Goal: Information Seeking & Learning: Learn about a topic

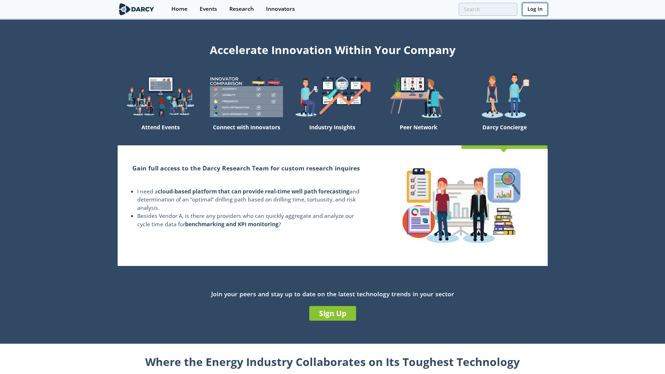
click at [527, 11] on link "Log In" at bounding box center [534, 9] width 25 height 13
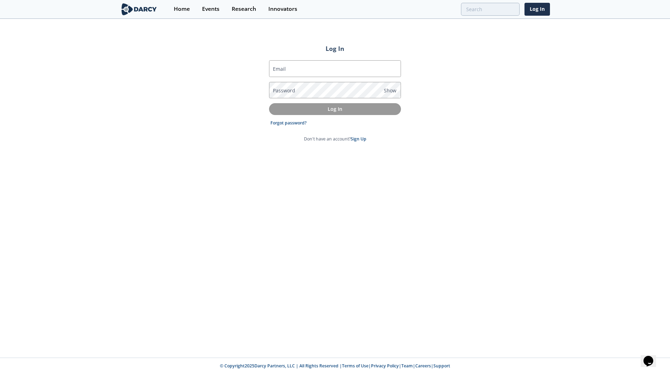
type input "fardan.mahmood@atco.com"
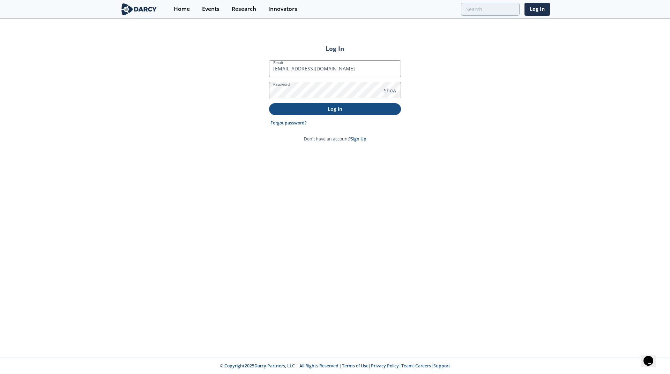
click at [306, 113] on button "Log In" at bounding box center [335, 109] width 132 height 12
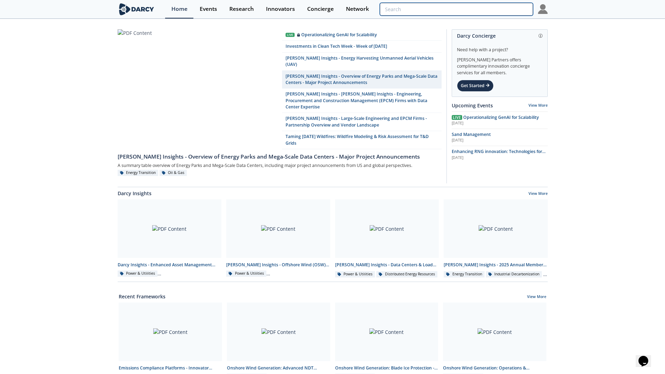
click at [506, 12] on input "search" at bounding box center [456, 9] width 153 height 13
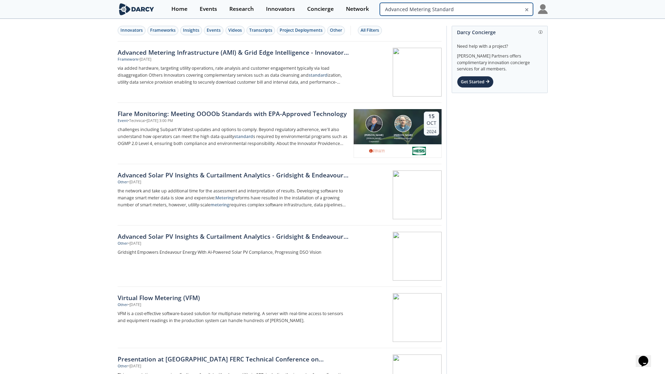
click at [502, 10] on input "Advanced Metering Standard" at bounding box center [456, 9] width 153 height 13
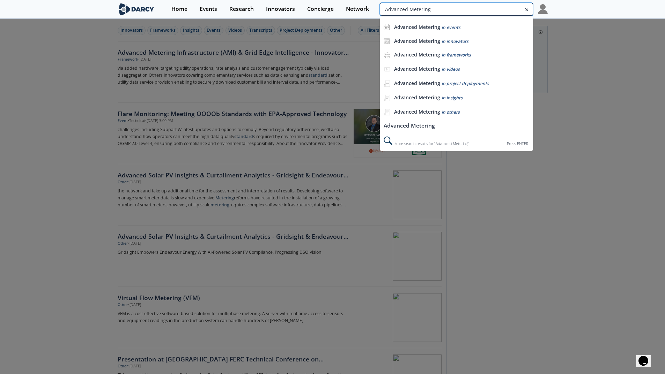
type input "Advanced Metering"
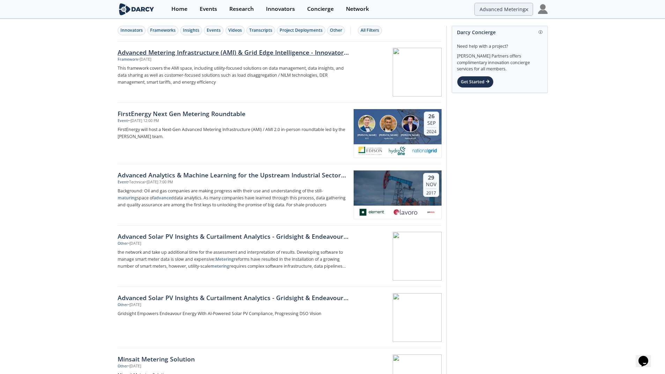
click at [248, 50] on div "Advanced Metering Infrastructure (AMI) & Grid Edge Intelligence - Innovator Lan…" at bounding box center [233, 52] width 231 height 9
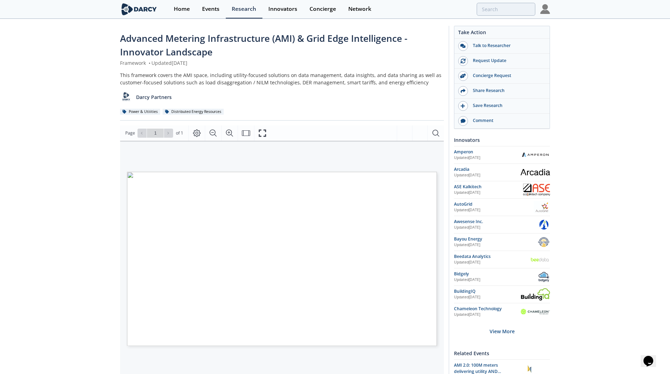
click at [226, 284] on span "analysis and customer engagement typically via" at bounding box center [202, 284] width 69 height 3
click at [230, 134] on icon "Zoom In" at bounding box center [229, 132] width 7 height 7
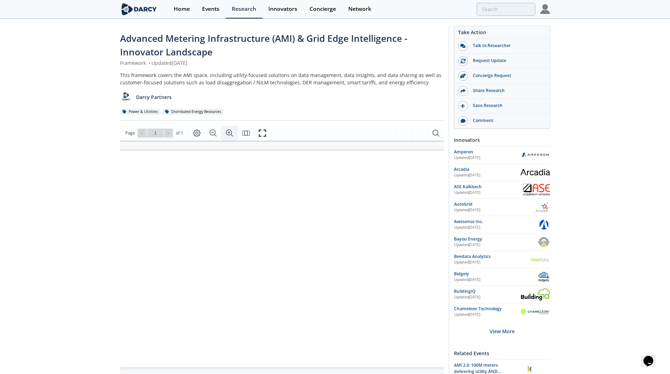
click at [230, 134] on icon "Zoom In" at bounding box center [229, 132] width 7 height 7
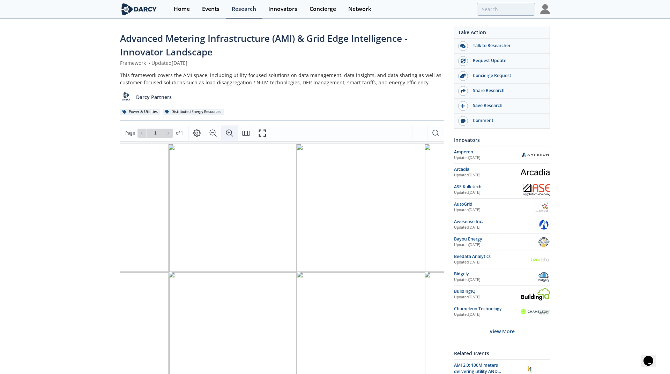
click at [230, 134] on icon "Zoom In" at bounding box center [229, 132] width 7 height 7
drag, startPoint x: 225, startPoint y: 215, endPoint x: 312, endPoint y: 205, distance: 87.4
drag, startPoint x: 305, startPoint y: 222, endPoint x: 322, endPoint y: 218, distance: 17.5
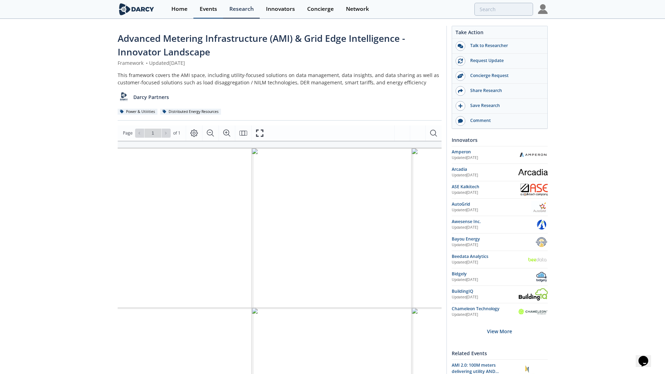
click at [212, 6] on div "Events" at bounding box center [208, 9] width 17 height 6
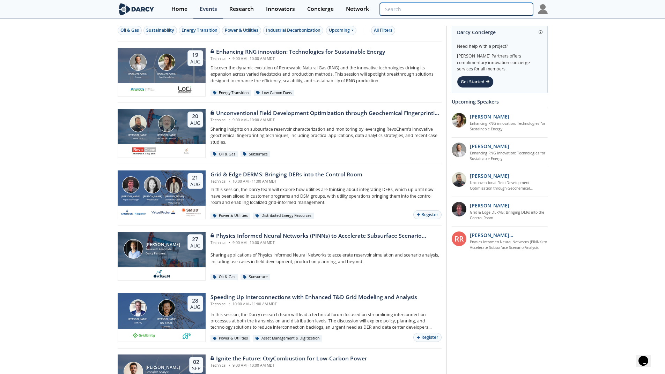
click at [496, 14] on input "search" at bounding box center [456, 9] width 153 height 13
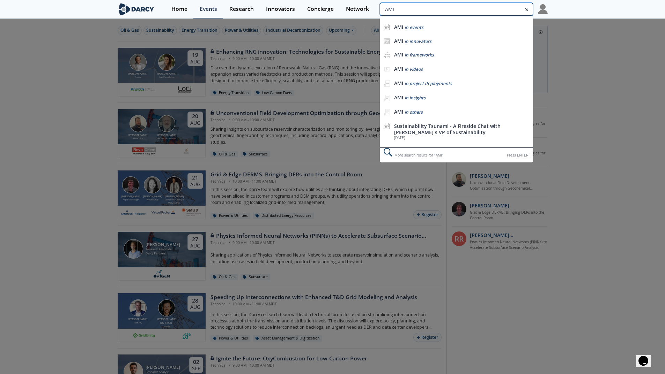
type input "AMI"
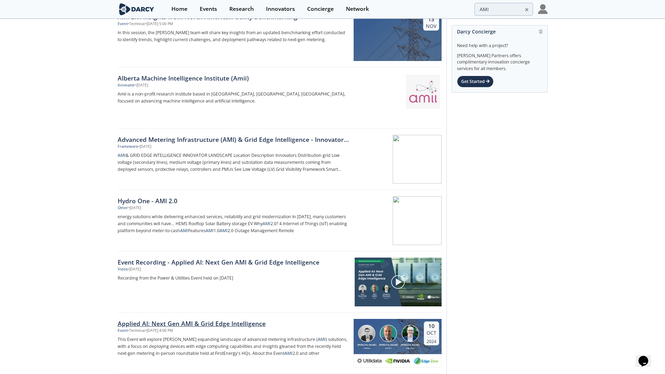
scroll to position [35, 0]
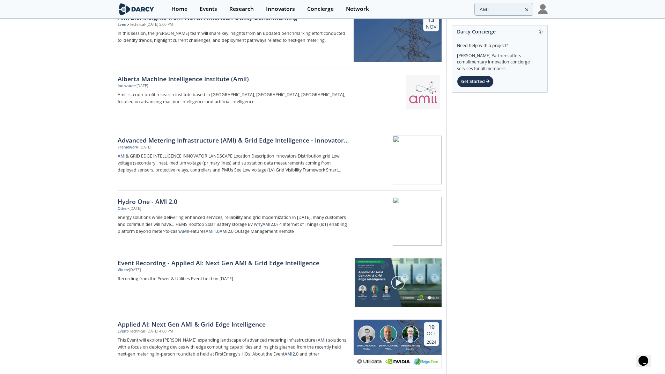
click at [251, 142] on div "Advanced Metering Infrastructure (AMI) & Grid Edge Intelligence - Innovator Lan…" at bounding box center [233, 140] width 231 height 9
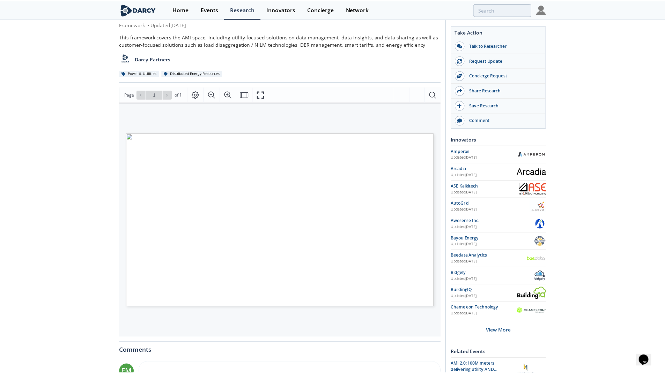
scroll to position [36, 0]
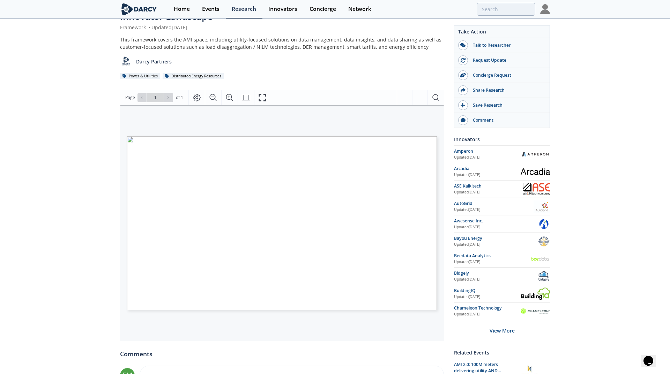
click at [216, 214] on span "meters, added hardware retrofits and meter" at bounding box center [199, 214] width 63 height 3
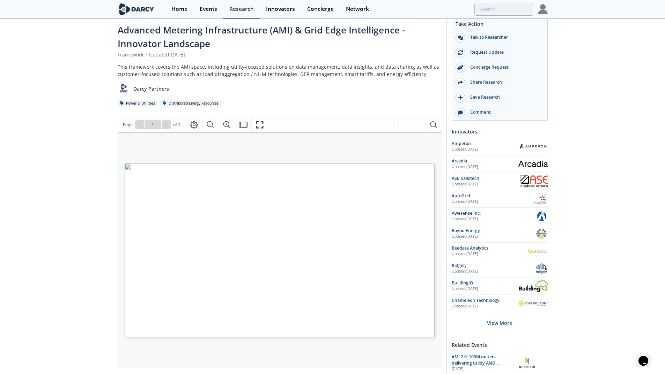
scroll to position [0, 0]
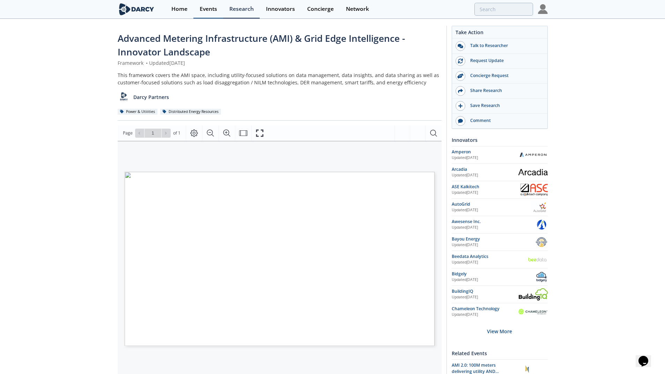
click at [202, 4] on link "Events" at bounding box center [208, 9] width 30 height 18
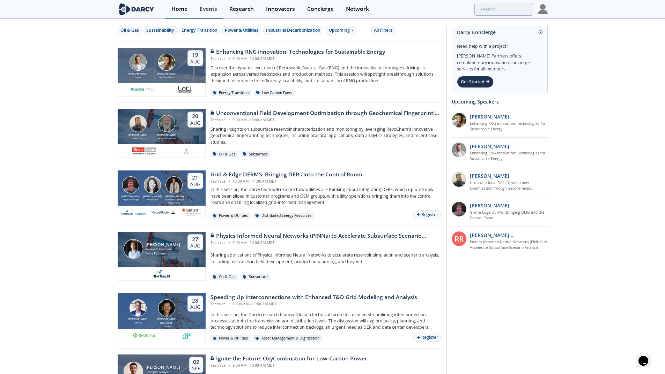
click at [185, 6] on div "Home" at bounding box center [179, 9] width 16 height 6
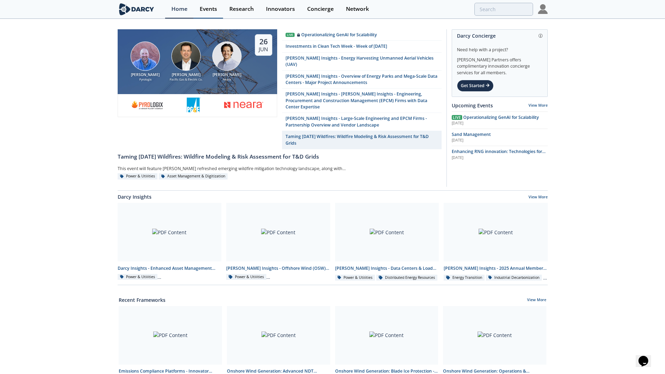
click at [204, 9] on div "Events" at bounding box center [208, 9] width 17 height 6
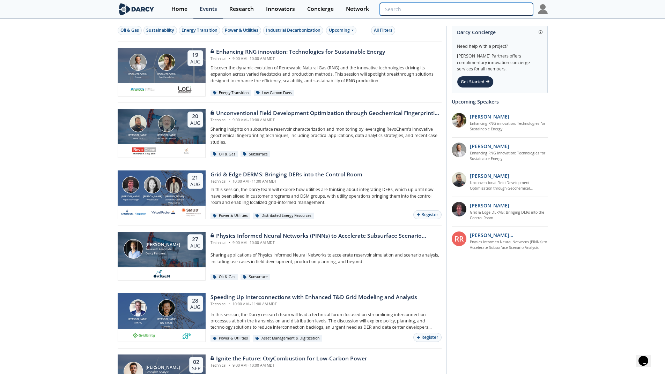
click at [507, 10] on input "search" at bounding box center [456, 9] width 153 height 13
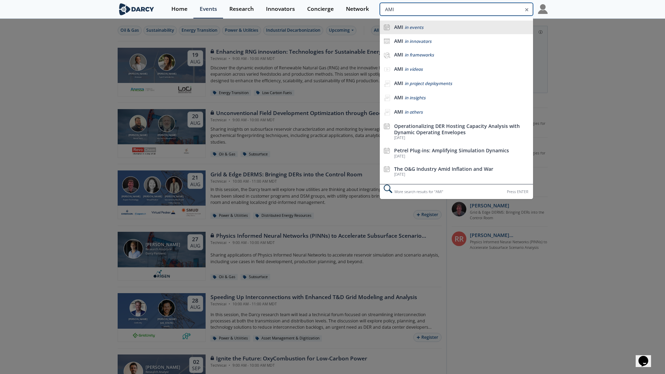
type input "AMI"
click at [420, 28] on span "in events" at bounding box center [413, 27] width 19 height 6
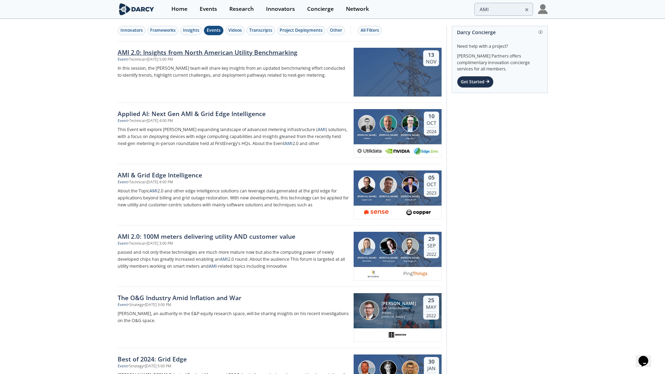
click at [230, 53] on div "AMI 2.0: Insights from North American Utility Benchmarking" at bounding box center [233, 52] width 231 height 9
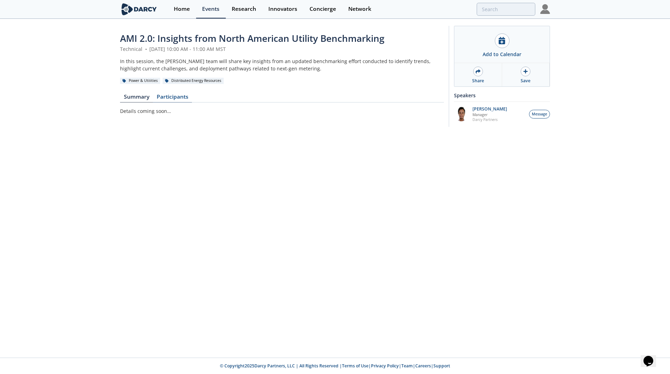
click at [180, 96] on link "Participants" at bounding box center [172, 98] width 39 height 8
type input "AMI"
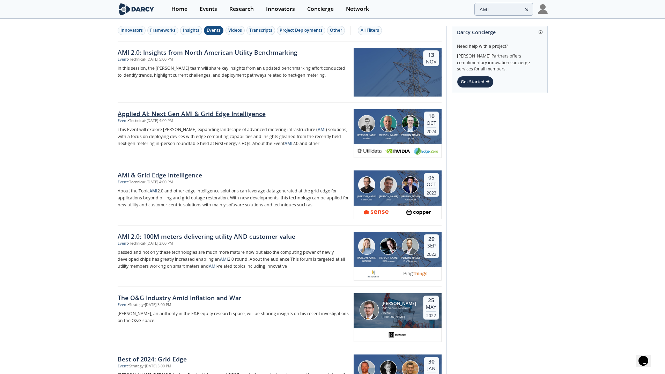
click at [197, 115] on div "Applied AI: Next Gen AMI & Grid Edge Intelligence" at bounding box center [233, 113] width 231 height 9
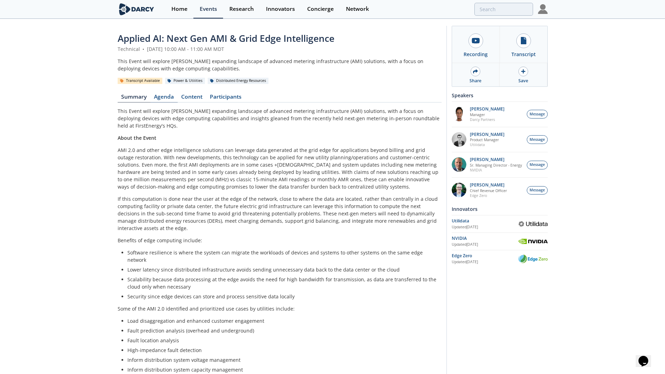
click at [170, 99] on link "Agenda" at bounding box center [163, 98] width 27 height 8
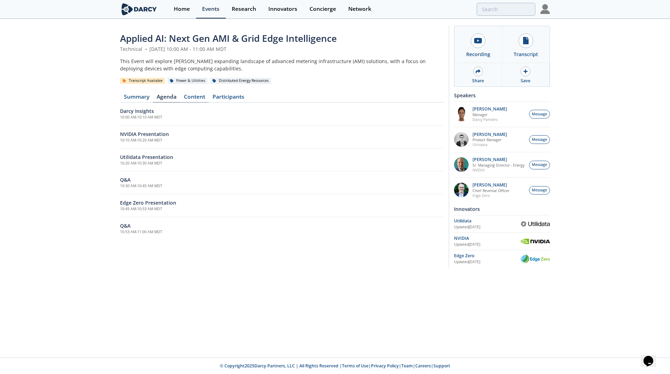
click at [195, 96] on link "Content" at bounding box center [194, 98] width 29 height 8
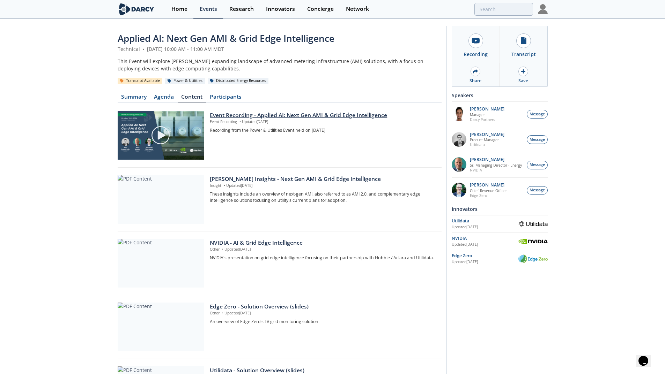
click at [297, 118] on div "Event Recording - Applied AI: Next Gen AMI & Grid Edge Intelligence" at bounding box center [323, 115] width 226 height 8
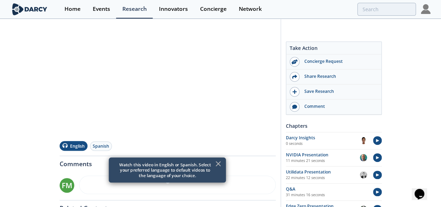
scroll to position [104, 0]
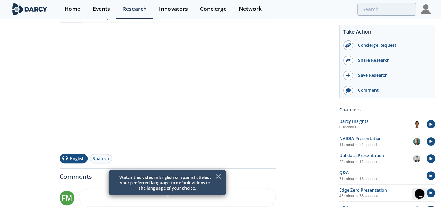
drag, startPoint x: 218, startPoint y: 177, endPoint x: 213, endPoint y: 181, distance: 6.7
click at [218, 177] on icon at bounding box center [218, 176] width 8 height 8
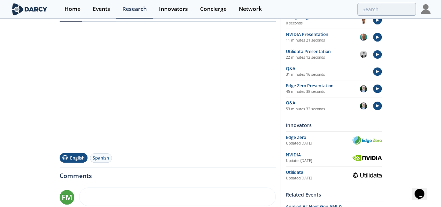
scroll to position [70, 0]
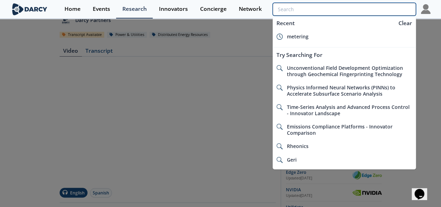
click at [401, 11] on input "search" at bounding box center [344, 9] width 143 height 13
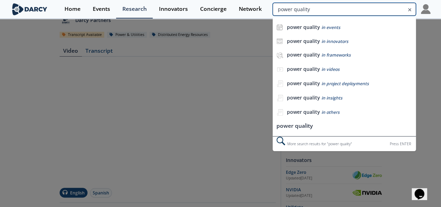
type input "power quality"
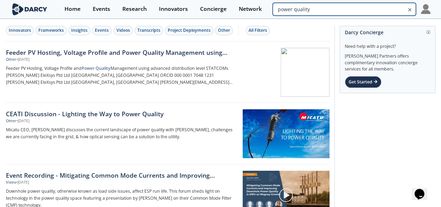
click at [399, 12] on input "power quality" at bounding box center [344, 9] width 143 height 13
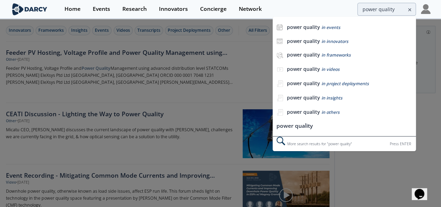
click at [136, 153] on div at bounding box center [220, 103] width 441 height 207
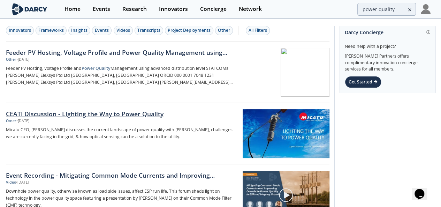
click at [134, 113] on div "CEATI Discussion - Lighting the Way to Power Quality" at bounding box center [121, 113] width 231 height 9
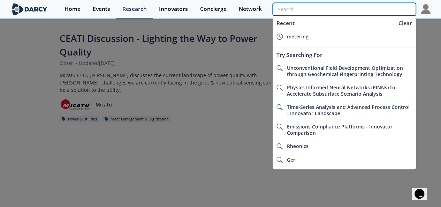
click at [391, 12] on input "search" at bounding box center [344, 9] width 143 height 13
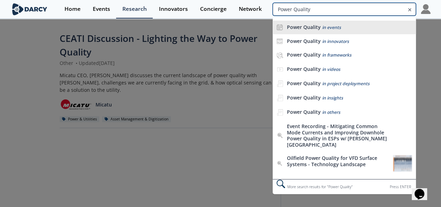
type input "Power Quality"
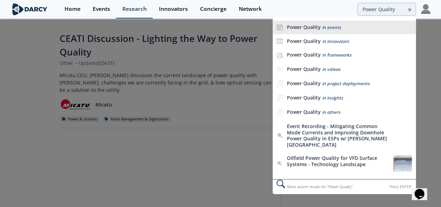
click at [320, 31] on li "Power Quality in events" at bounding box center [344, 28] width 143 height 14
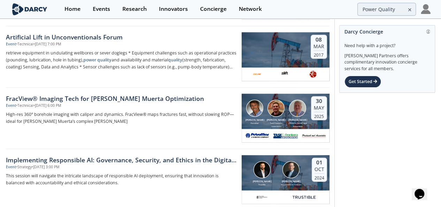
scroll to position [733, 0]
